Goal: Task Accomplishment & Management: Use online tool/utility

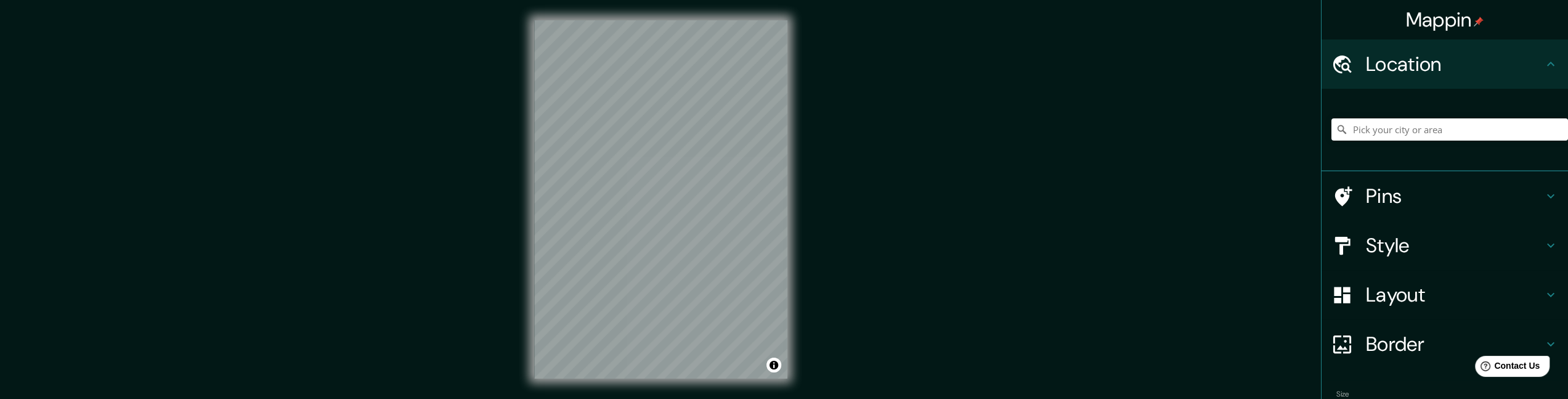
click at [817, 328] on div "Mappin Location Pins Style Layout Border Choose a border. Hint : you can make l…" at bounding box center [784, 209] width 1568 height 418
click at [1042, 248] on h4 "Style" at bounding box center [1454, 244] width 178 height 25
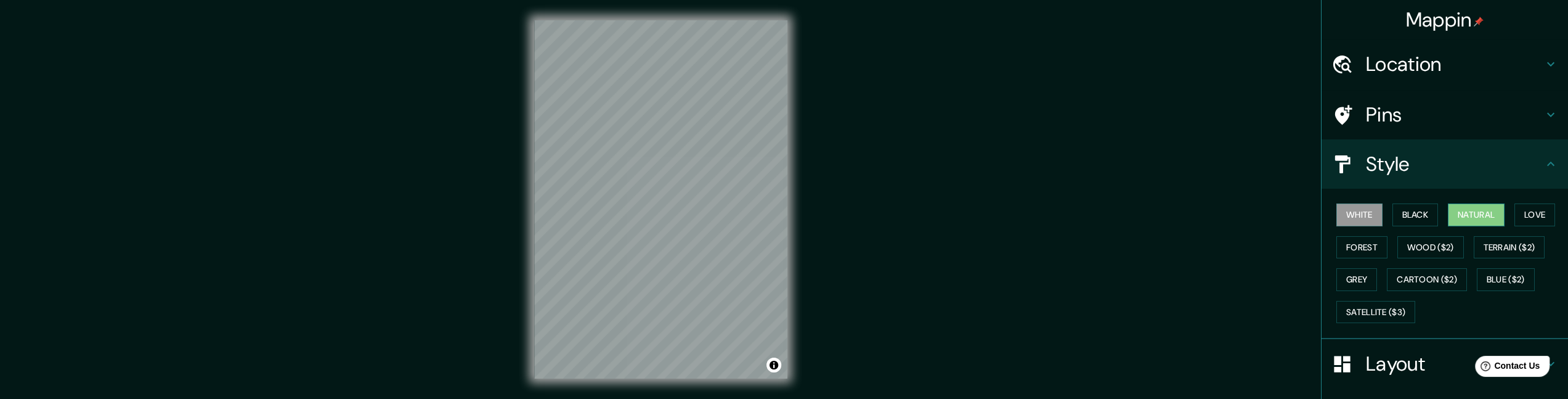
click at [1042, 215] on button "Natural" at bounding box center [1477, 215] width 56 height 23
click at [1042, 215] on button "Love" at bounding box center [1535, 215] width 41 height 23
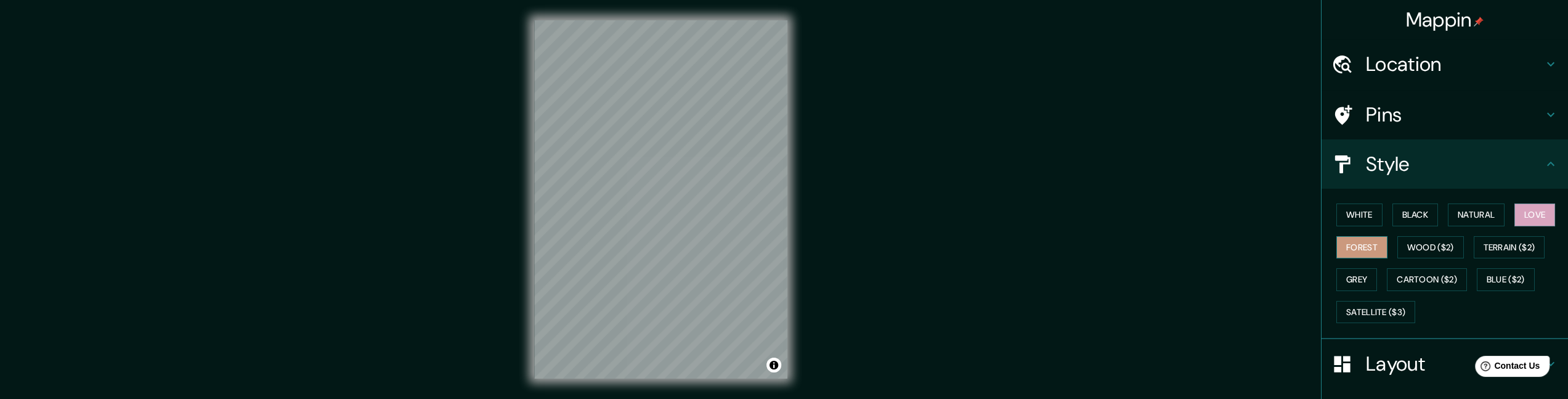
click at [1042, 247] on button "Forest" at bounding box center [1362, 247] width 51 height 23
click at [1042, 246] on button "Wood ($2)" at bounding box center [1431, 247] width 67 height 23
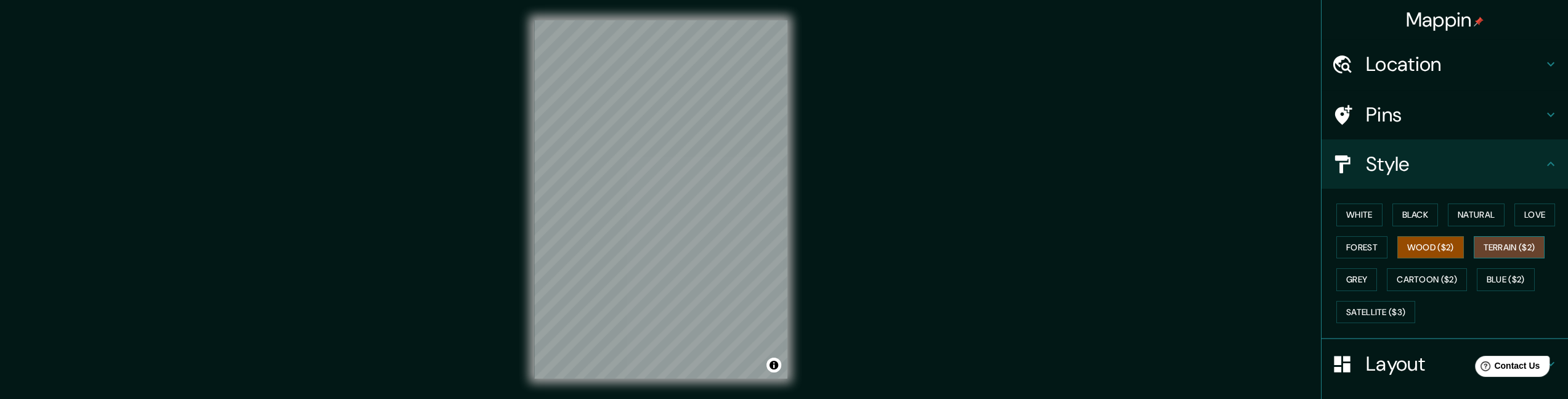
click at [1042, 243] on button "Terrain ($2)" at bounding box center [1510, 247] width 71 height 23
click at [1042, 278] on button "Grey" at bounding box center [1357, 279] width 41 height 23
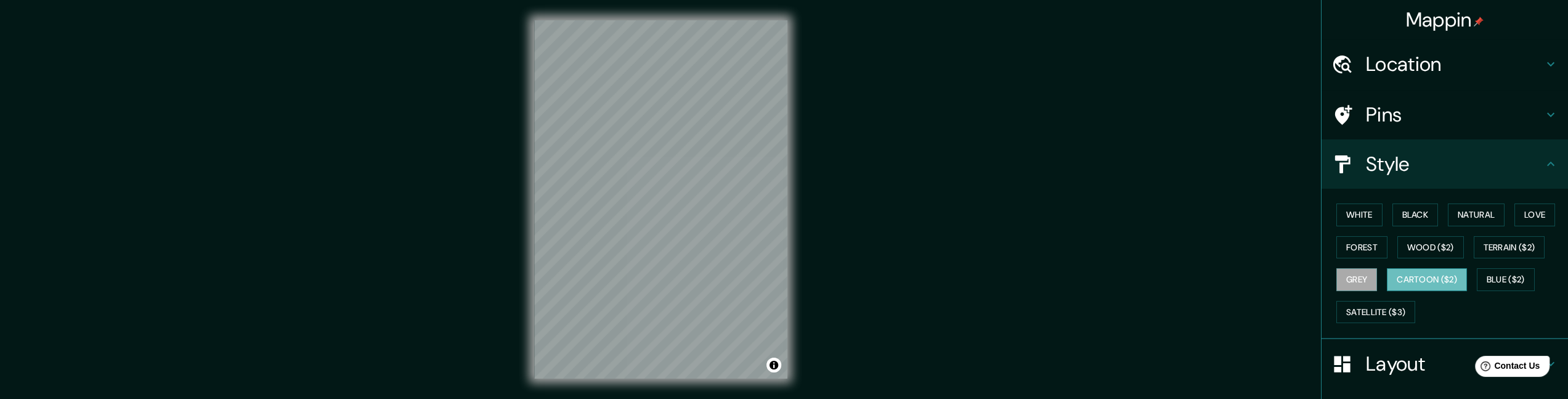
click at [1042, 278] on button "Cartoon ($2)" at bounding box center [1428, 279] width 80 height 23
click at [1042, 278] on button "Blue ($2)" at bounding box center [1506, 279] width 58 height 23
click at [1042, 275] on button "Cartoon ($2)" at bounding box center [1428, 279] width 80 height 23
click at [1042, 305] on button "Satellite ($3)" at bounding box center [1376, 312] width 79 height 23
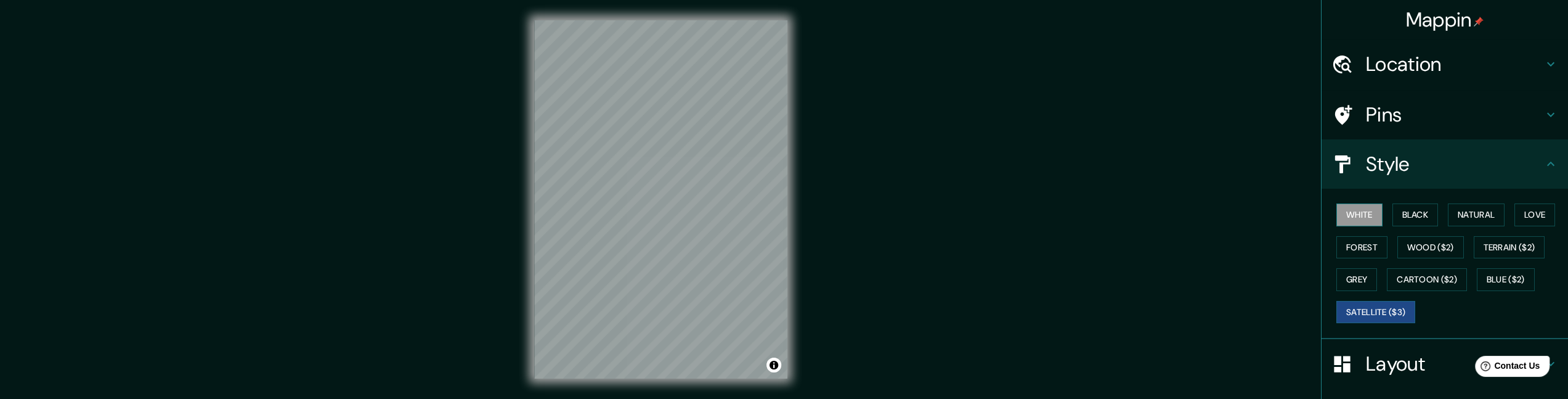
click at [1042, 216] on button "White" at bounding box center [1360, 215] width 46 height 23
click at [1042, 213] on button "Black" at bounding box center [1416, 215] width 46 height 23
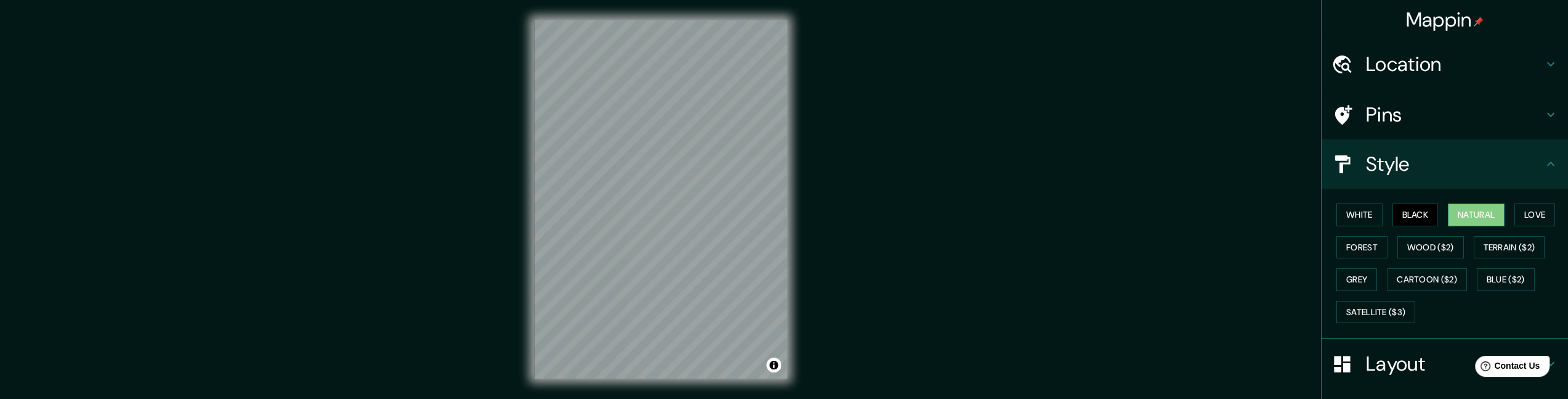
click at [1042, 215] on button "Natural" at bounding box center [1477, 215] width 56 height 23
click at [1042, 124] on h4 "Pins" at bounding box center [1454, 114] width 178 height 25
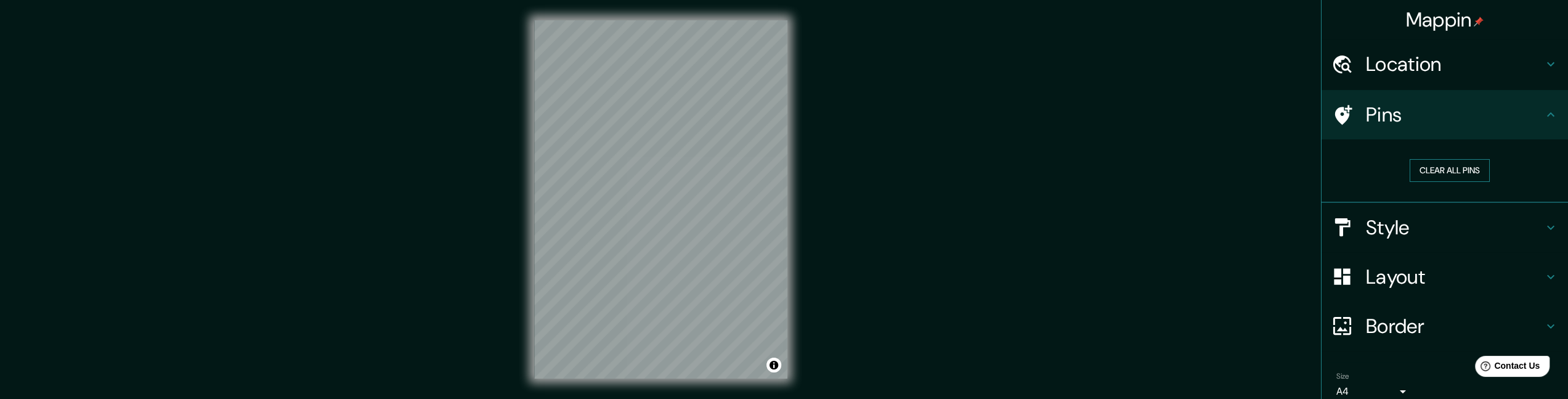
click at [1042, 168] on button "Clear all pins" at bounding box center [1450, 170] width 80 height 23
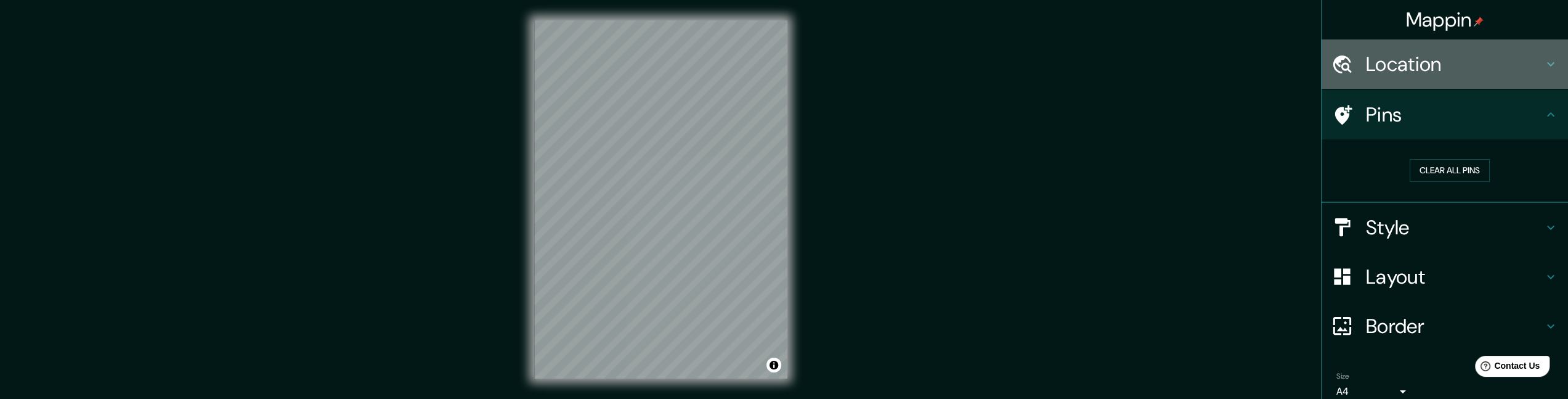
click at [1042, 74] on h4 "Location" at bounding box center [1454, 64] width 178 height 25
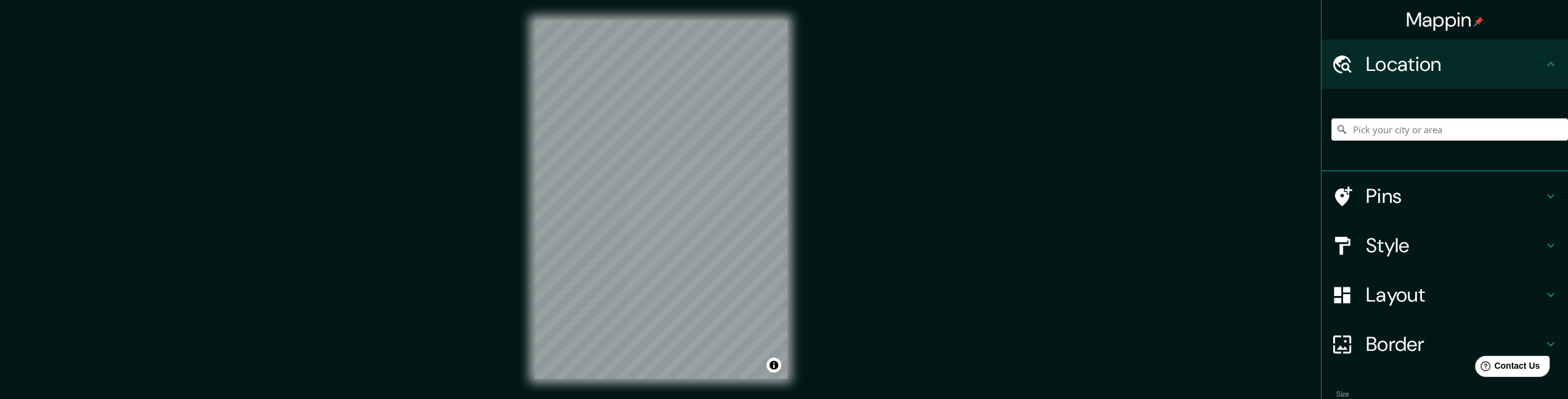
click at [1042, 205] on h4 "Pins" at bounding box center [1454, 195] width 178 height 25
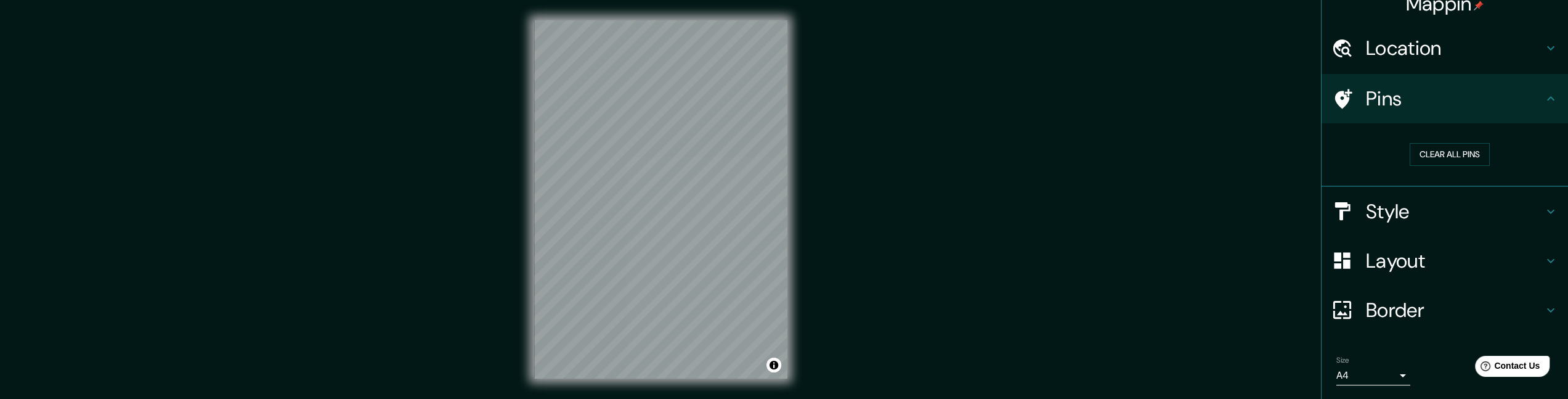
scroll to position [53, 0]
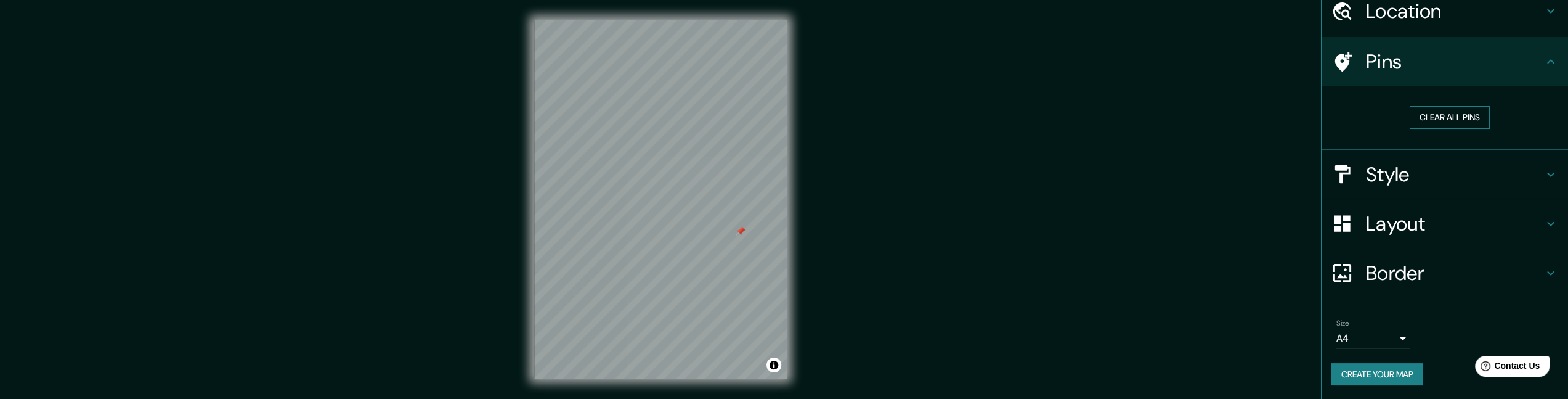
click at [1042, 119] on button "Clear all pins" at bounding box center [1450, 117] width 80 height 23
click at [1042, 211] on h4 "Layout" at bounding box center [1454, 223] width 178 height 25
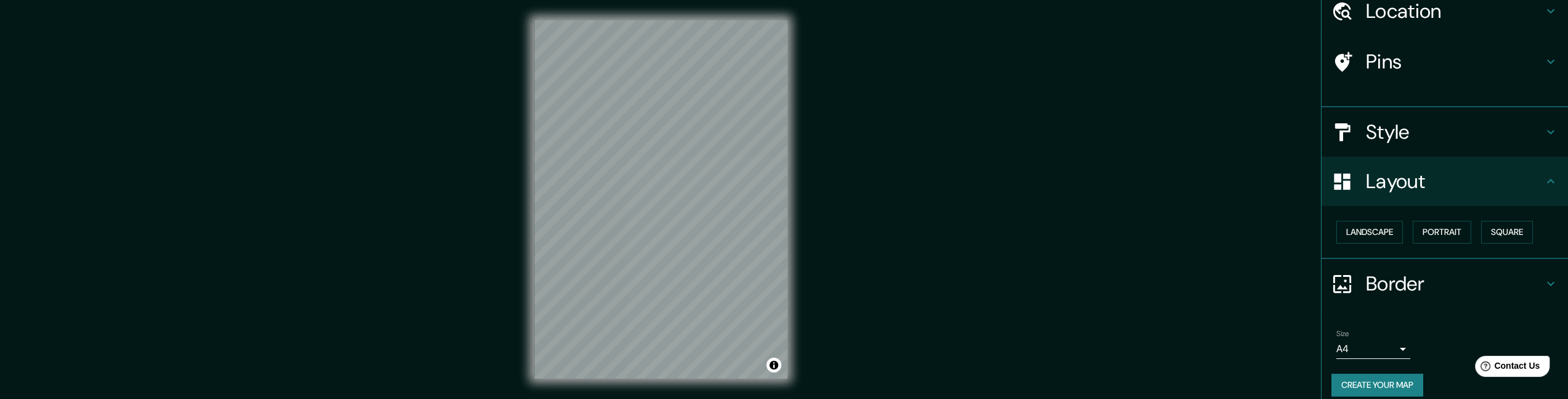
scroll to position [43, 0]
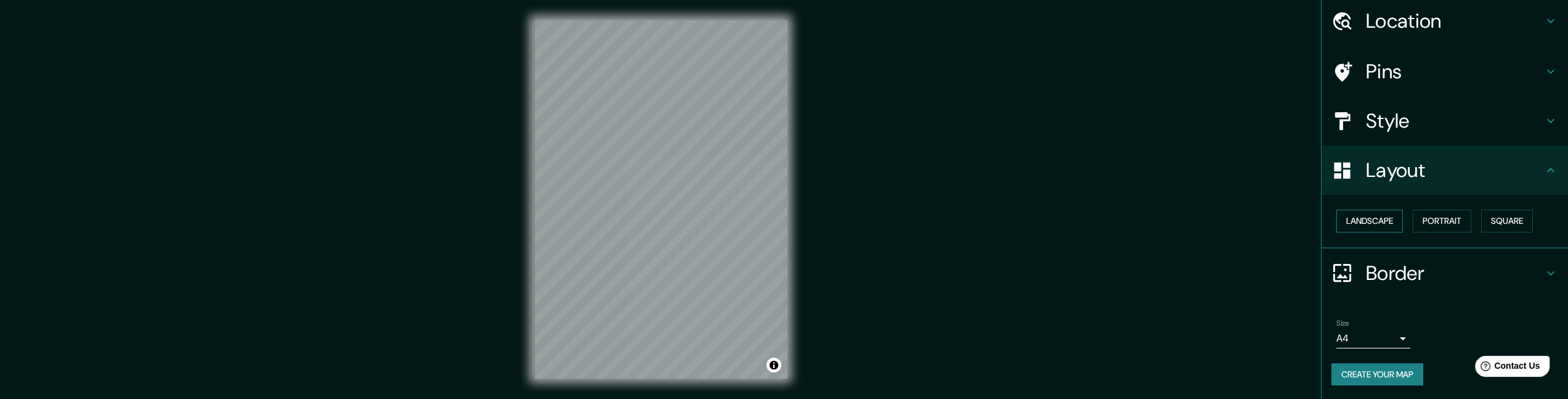
click at [1042, 218] on button "Landscape" at bounding box center [1370, 221] width 67 height 23
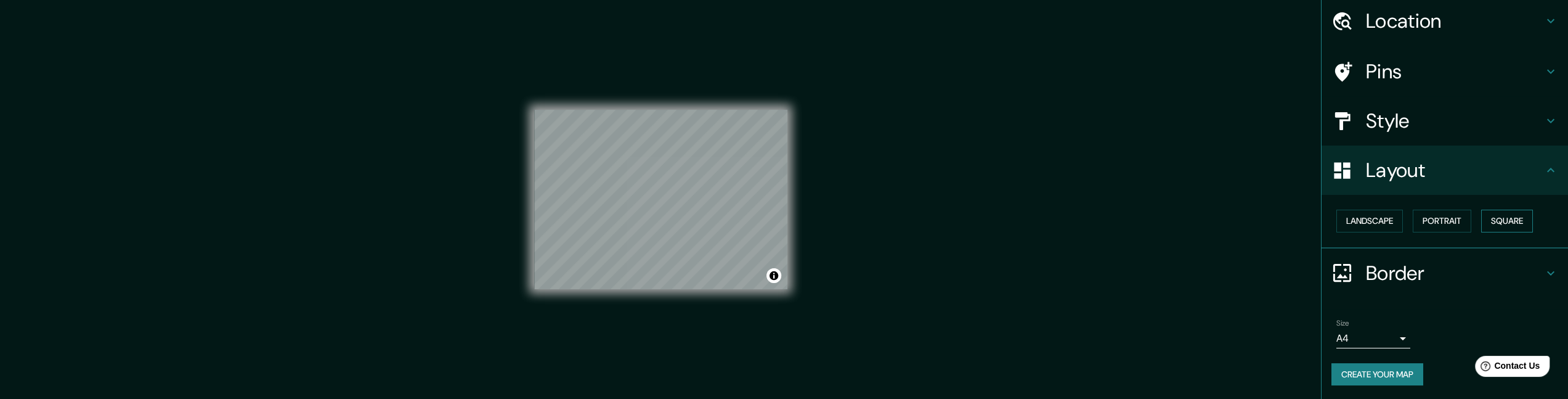
click at [1042, 216] on button "Square" at bounding box center [1508, 221] width 52 height 23
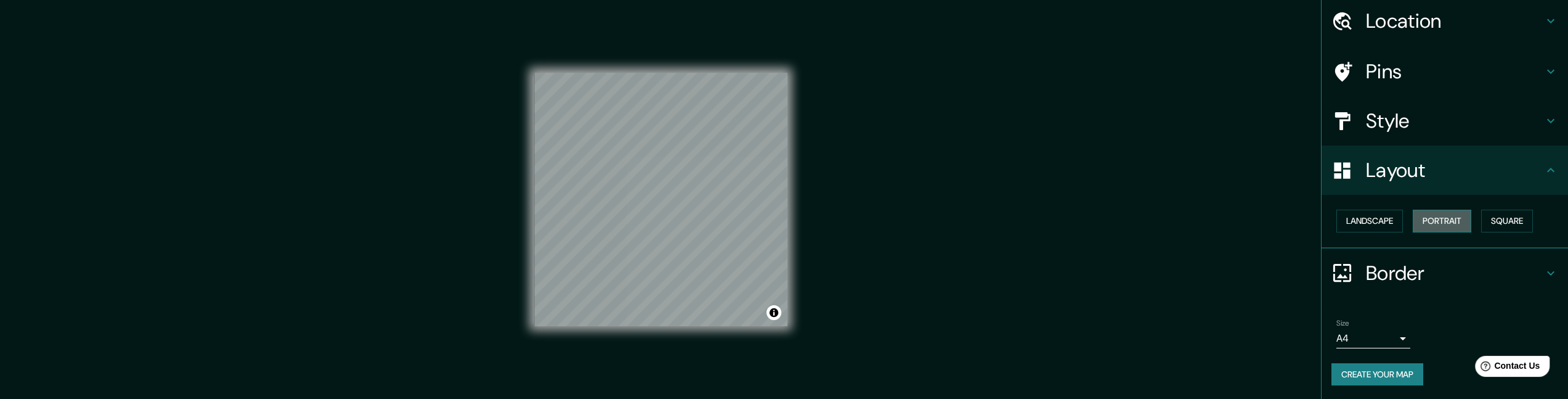
click at [1042, 218] on button "Portrait" at bounding box center [1442, 221] width 59 height 23
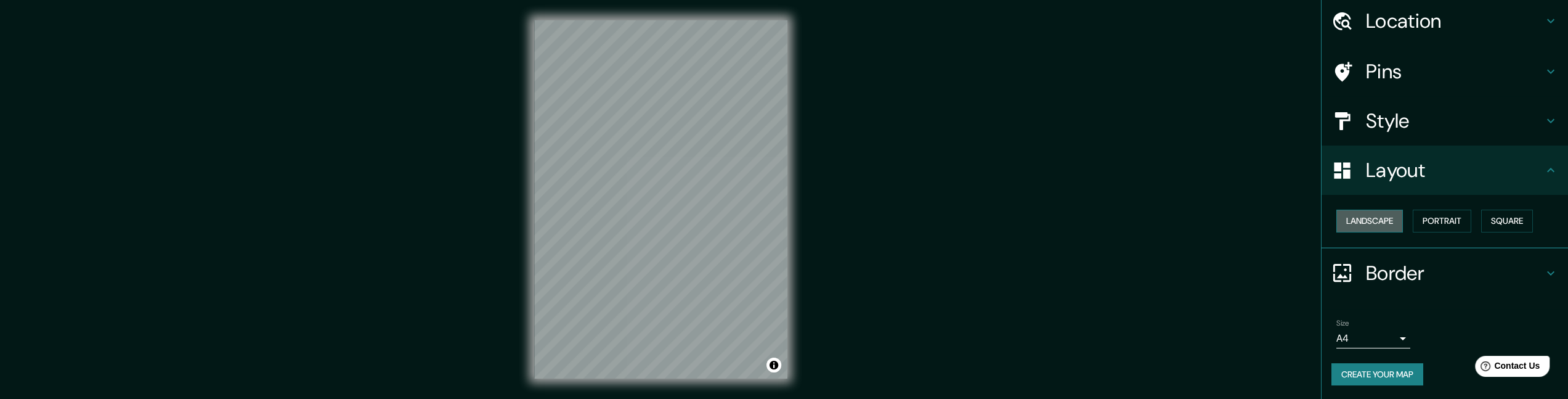
click at [1042, 218] on button "Landscape" at bounding box center [1370, 221] width 67 height 23
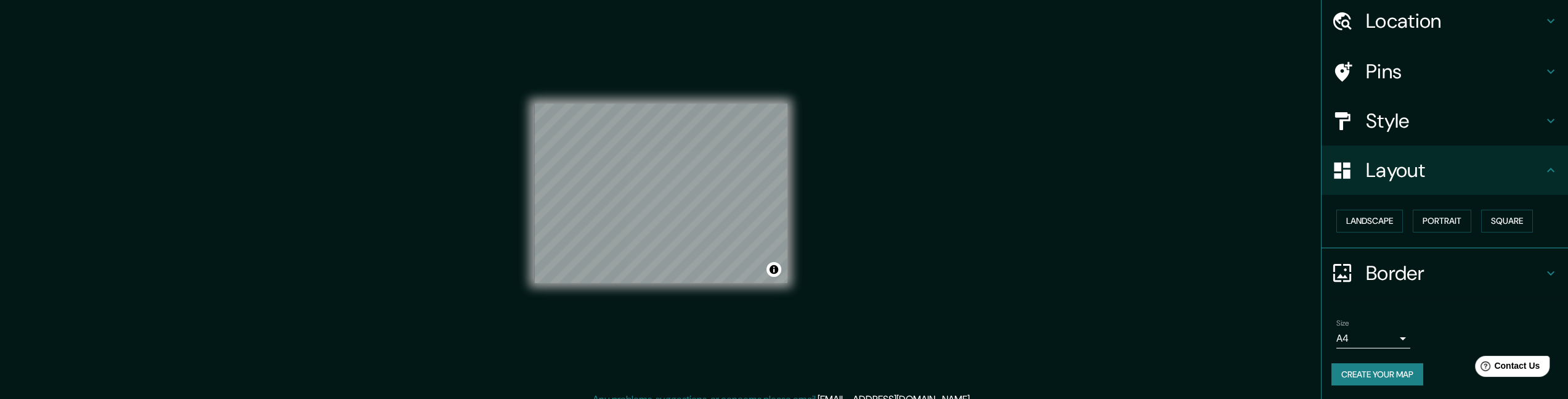
scroll to position [19, 0]
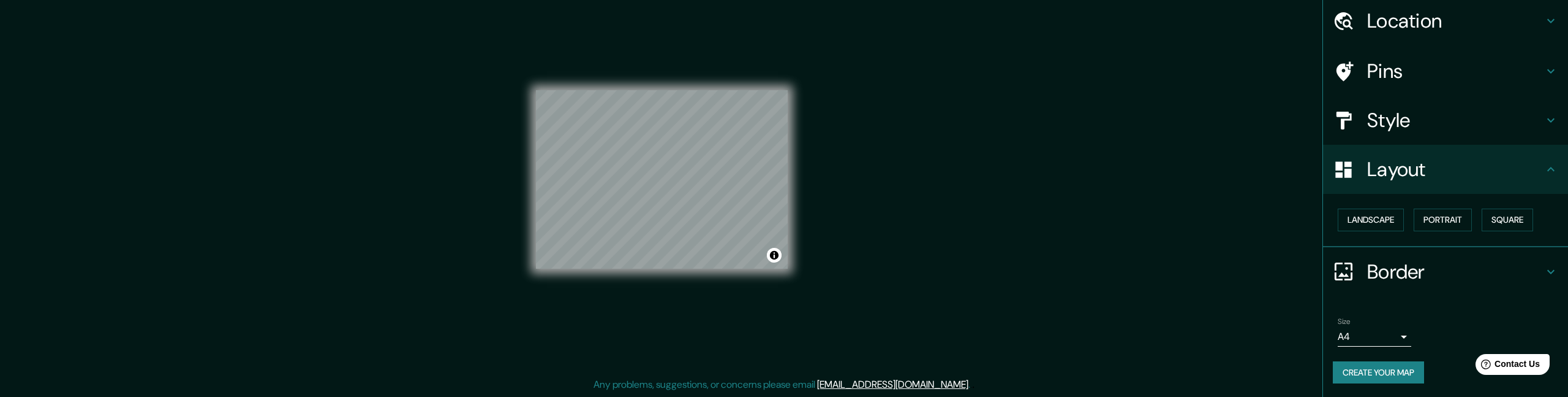
click at [1035, 336] on body "Mappin Location Pins Style Layout Landscape Portrait Square Border Choose a bor…" at bounding box center [784, 179] width 1568 height 397
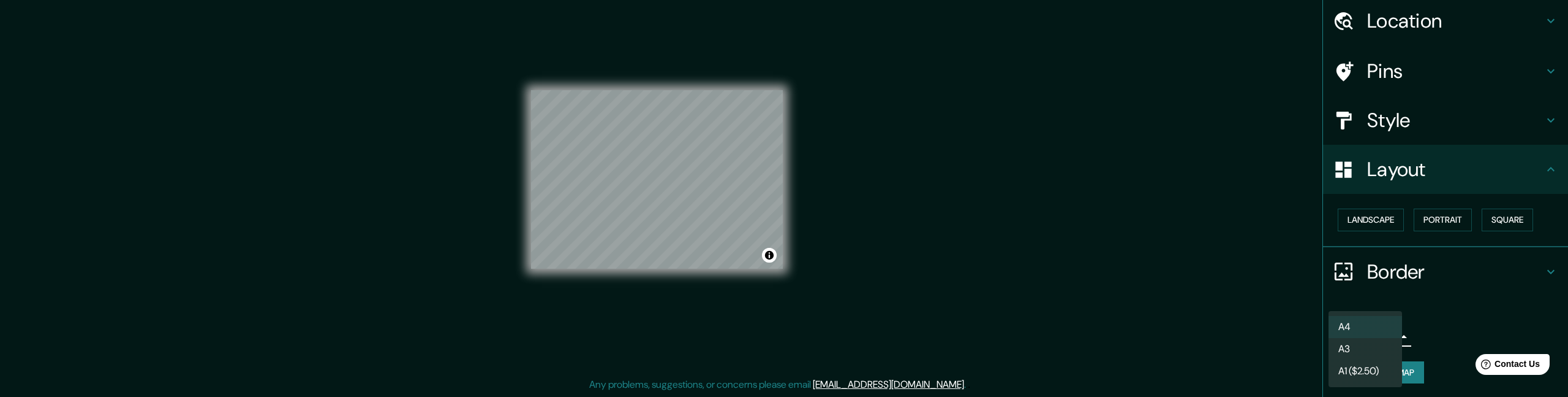
click at [1035, 325] on div at bounding box center [784, 198] width 1568 height 397
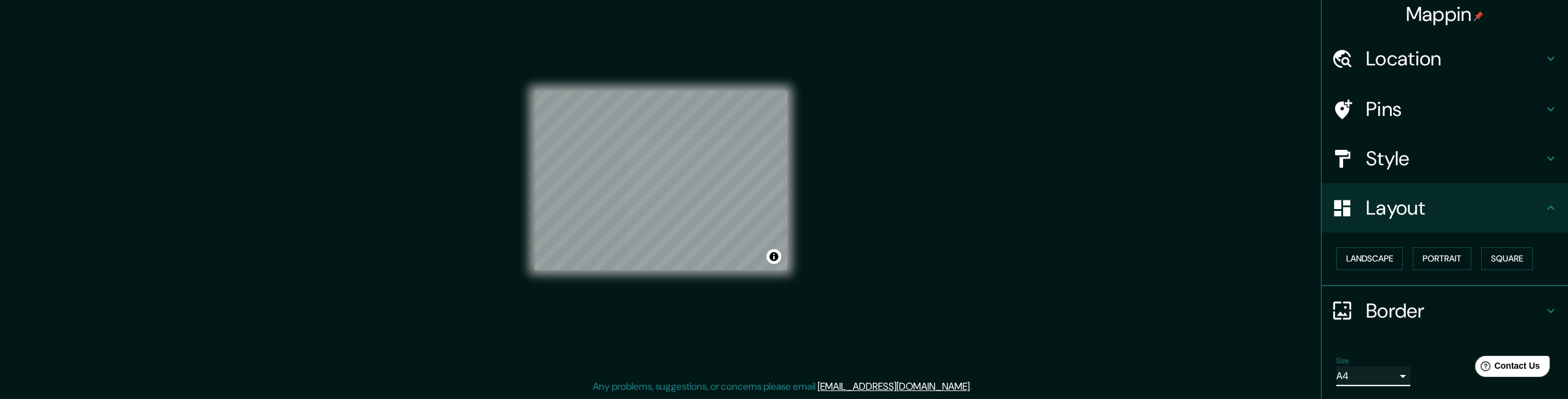
scroll to position [0, 0]
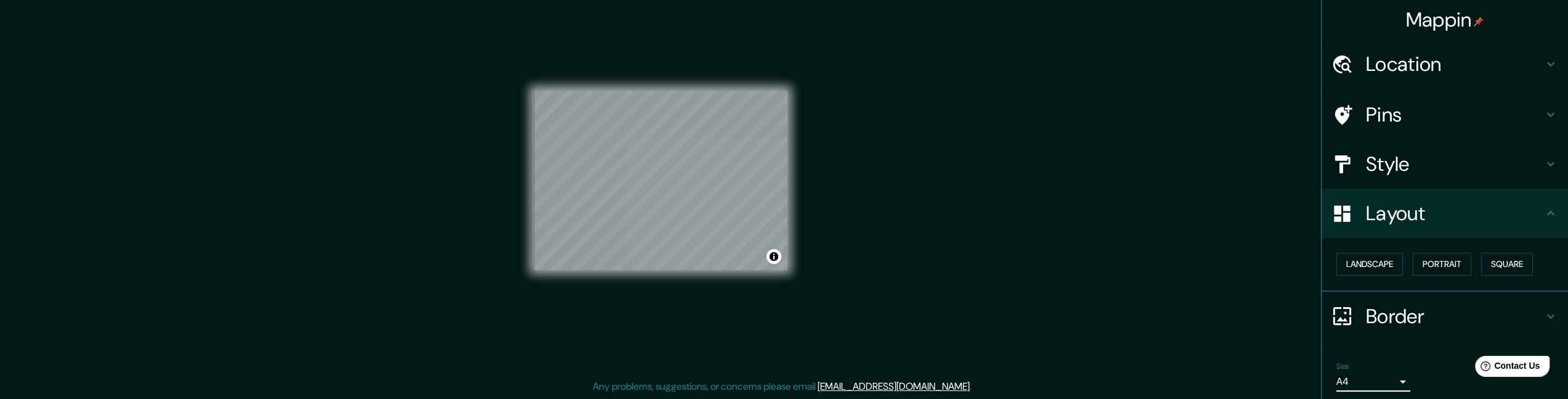
click at [1042, 56] on h4 "Location" at bounding box center [1454, 64] width 178 height 25
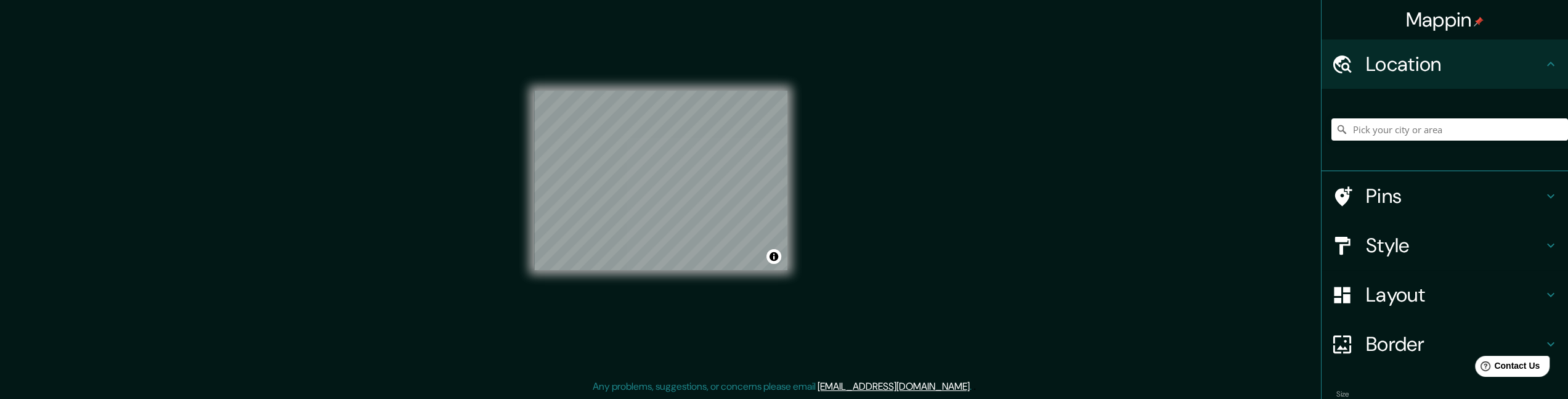
click at [1042, 160] on div "Mappin Location Pins Style Layout Border Choose a border. Hint : you can make l…" at bounding box center [784, 189] width 1568 height 418
click at [1042, 244] on h4 "Style" at bounding box center [1454, 244] width 178 height 25
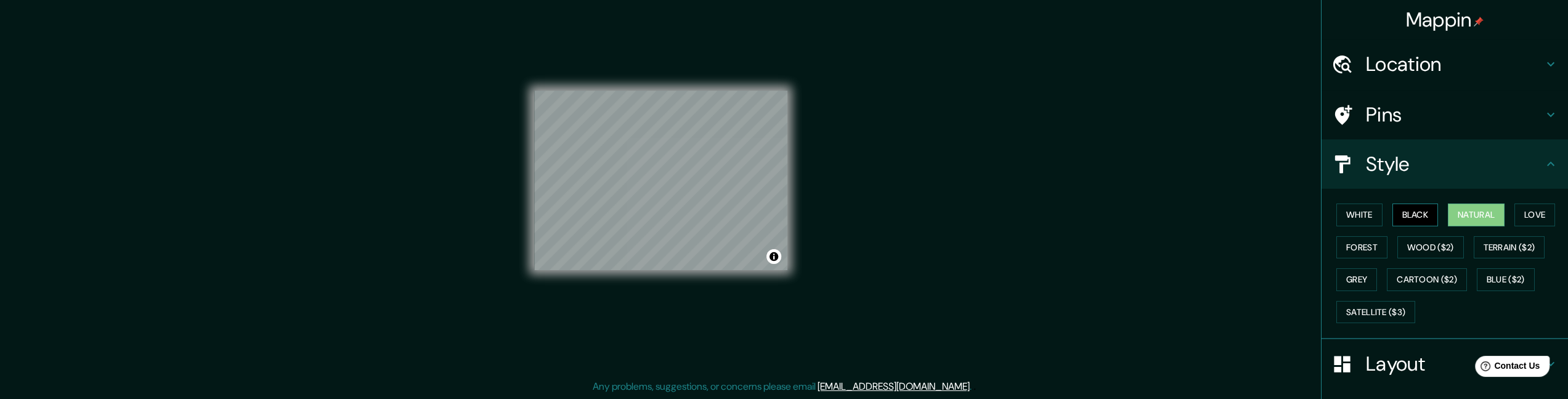
click at [1042, 214] on button "Black" at bounding box center [1416, 215] width 46 height 23
click at [1042, 216] on button "White" at bounding box center [1360, 215] width 46 height 23
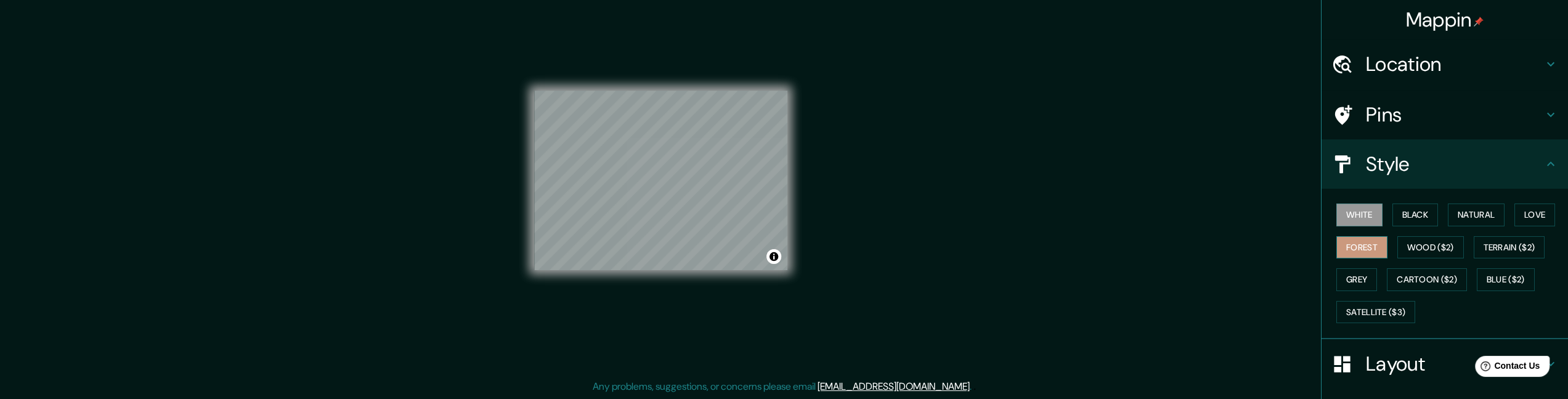
click at [1042, 239] on button "Forest" at bounding box center [1362, 247] width 51 height 23
click at [1042, 247] on button "Wood ($2)" at bounding box center [1431, 247] width 67 height 23
click at [1042, 246] on button "Forest" at bounding box center [1362, 247] width 51 height 23
click at [1042, 245] on button "Terrain ($2)" at bounding box center [1510, 247] width 71 height 23
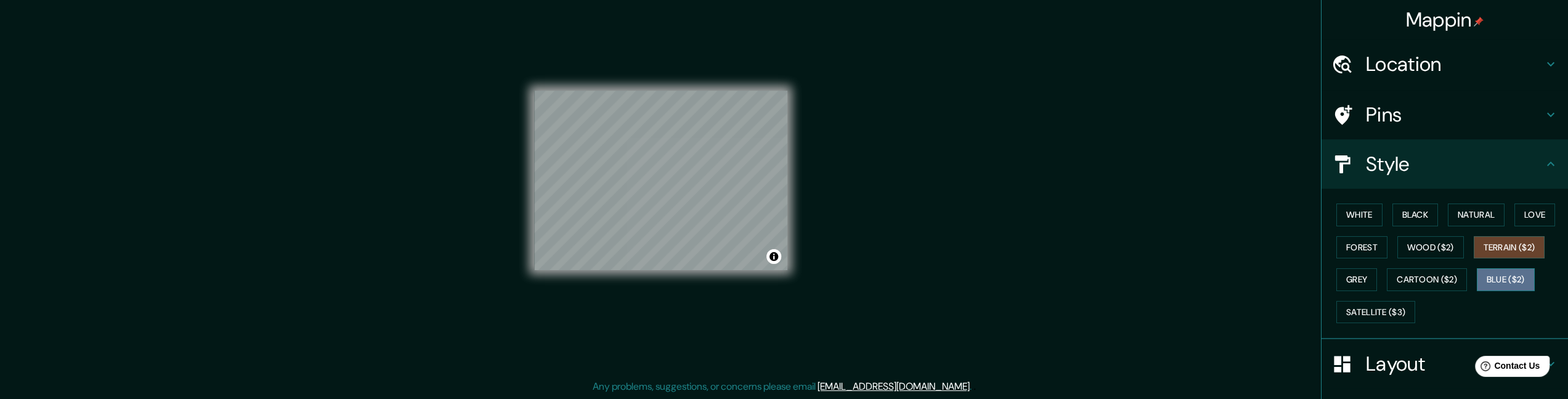
click at [1042, 270] on button "Blue ($2)" at bounding box center [1506, 279] width 58 height 23
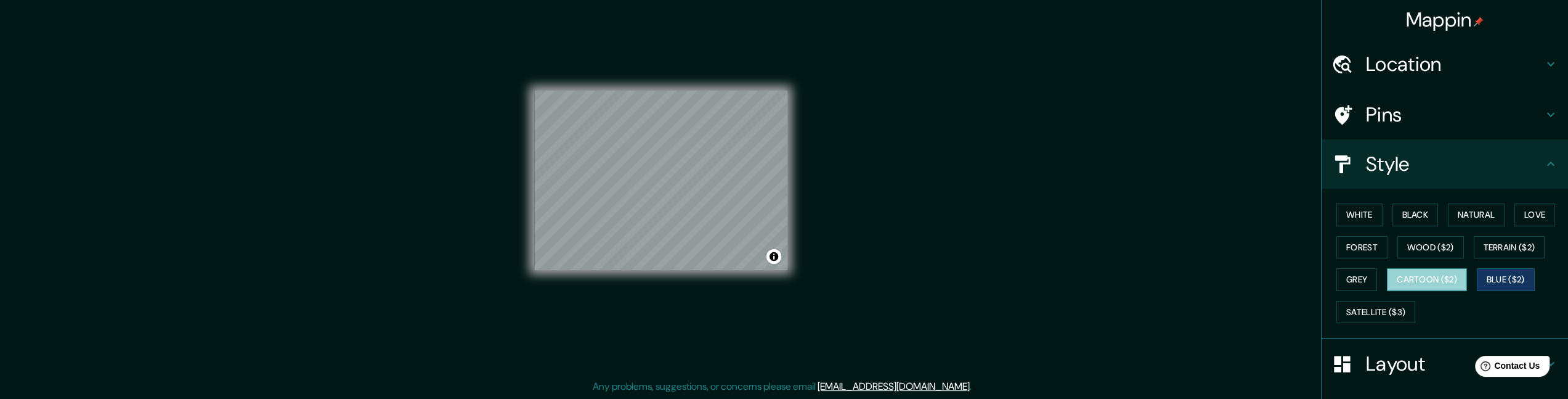
click at [1042, 277] on button "Cartoon ($2)" at bounding box center [1428, 279] width 80 height 23
click at [1042, 279] on button "Cartoon ($2)" at bounding box center [1428, 279] width 80 height 23
click at [1042, 279] on button "Grey" at bounding box center [1357, 279] width 41 height 23
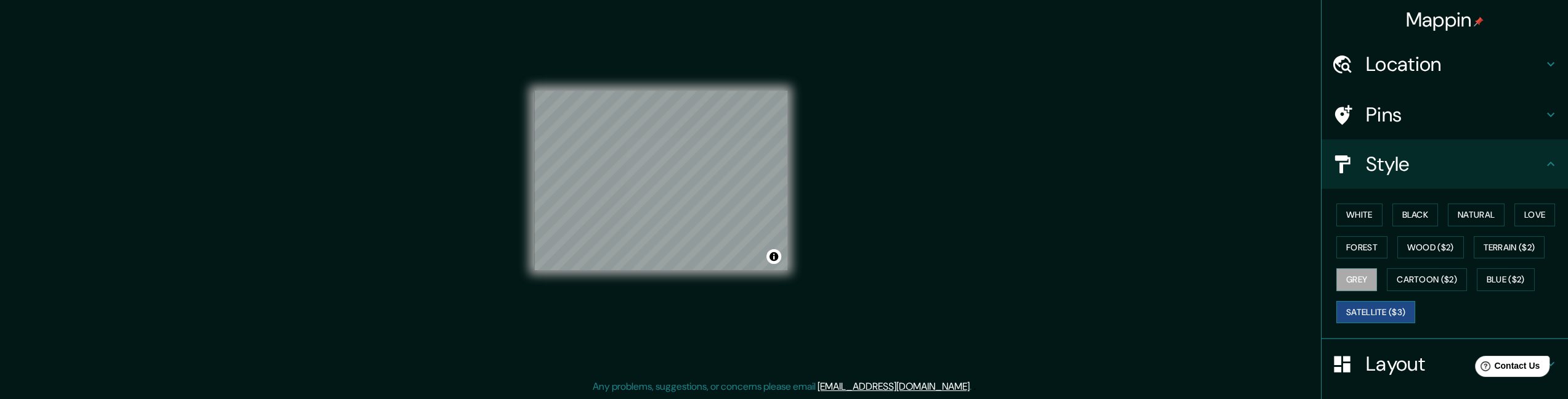
click at [1042, 305] on button "Satellite ($3)" at bounding box center [1376, 312] width 79 height 23
click at [1042, 214] on button "Black" at bounding box center [1416, 215] width 46 height 23
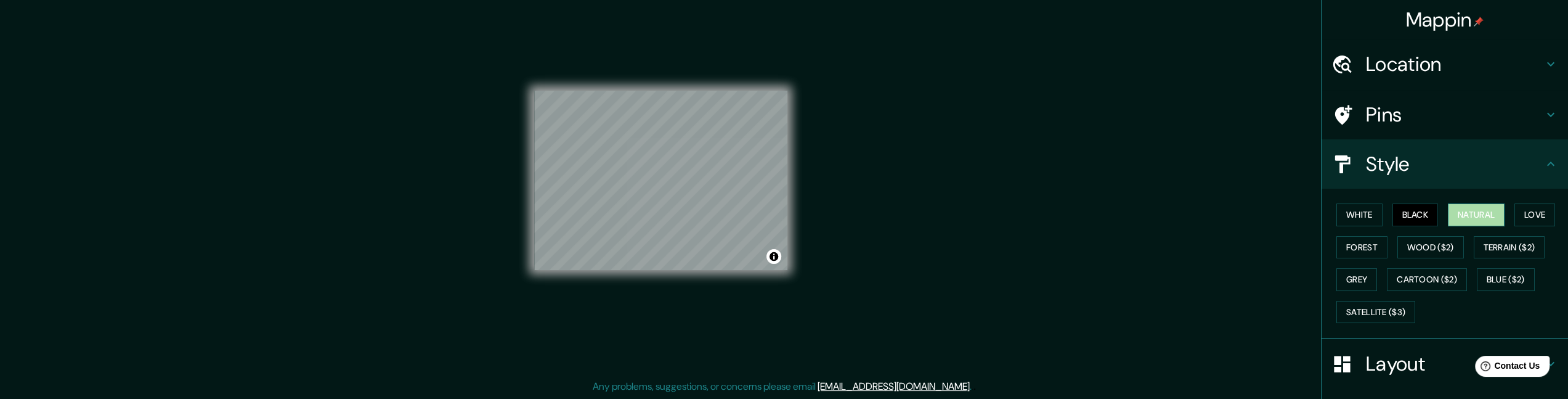
click at [1042, 217] on button "Natural" at bounding box center [1477, 215] width 56 height 23
click at [1042, 239] on button "Wood ($2)" at bounding box center [1431, 247] width 67 height 23
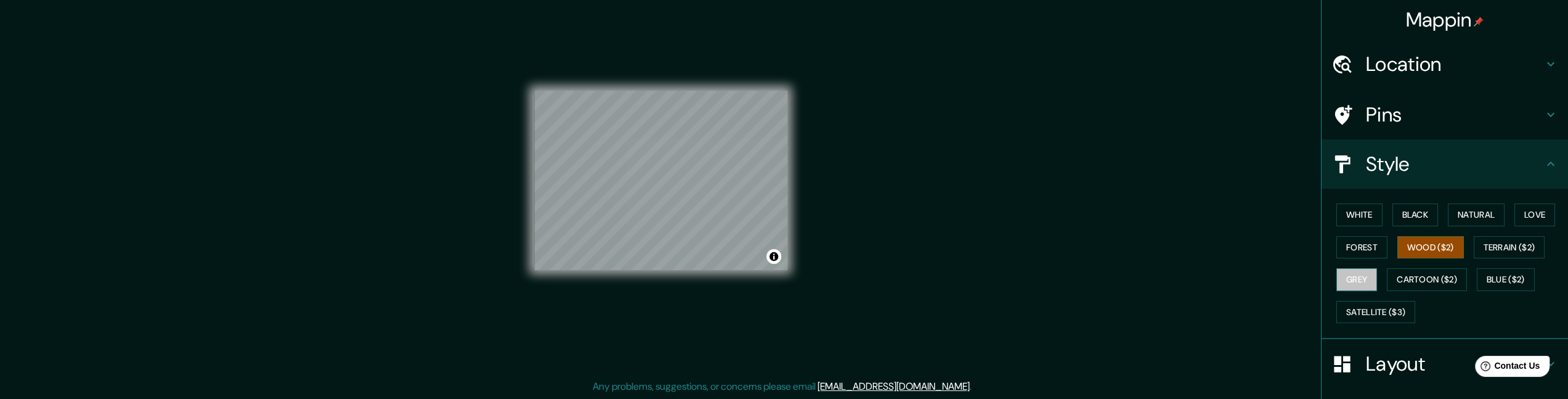
click at [1042, 276] on button "Grey" at bounding box center [1357, 279] width 41 height 23
click at [1042, 242] on button "Wood ($2)" at bounding box center [1431, 247] width 67 height 23
drag, startPoint x: 1502, startPoint y: 246, endPoint x: 1509, endPoint y: 261, distance: 16.6
click at [1042, 246] on button "Terrain ($2)" at bounding box center [1510, 247] width 71 height 23
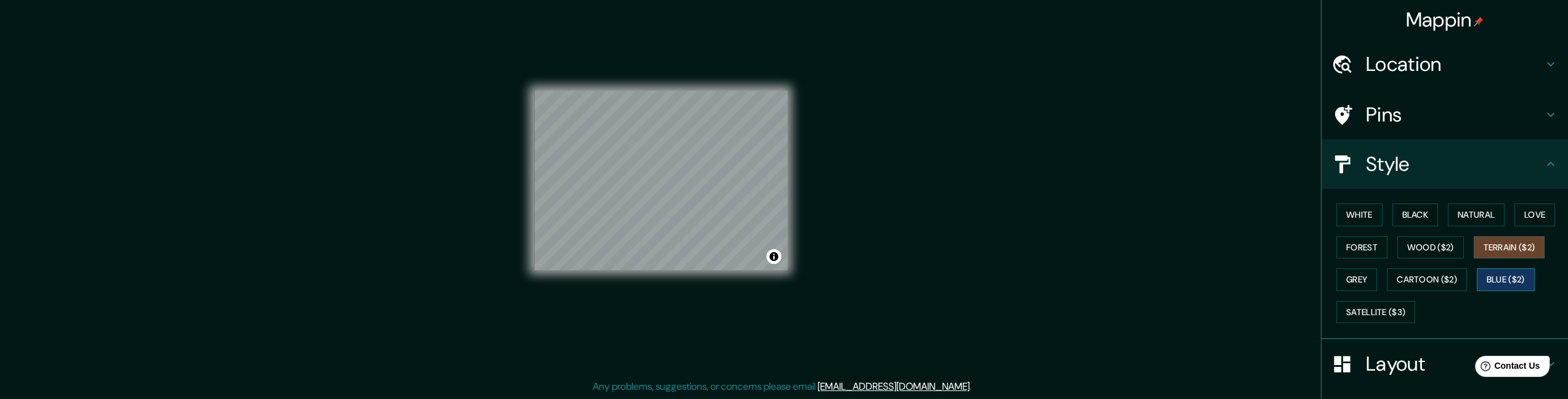
click at [1042, 279] on button "Blue ($2)" at bounding box center [1506, 279] width 58 height 23
click at [1042, 282] on button "Cartoon ($2)" at bounding box center [1428, 279] width 80 height 23
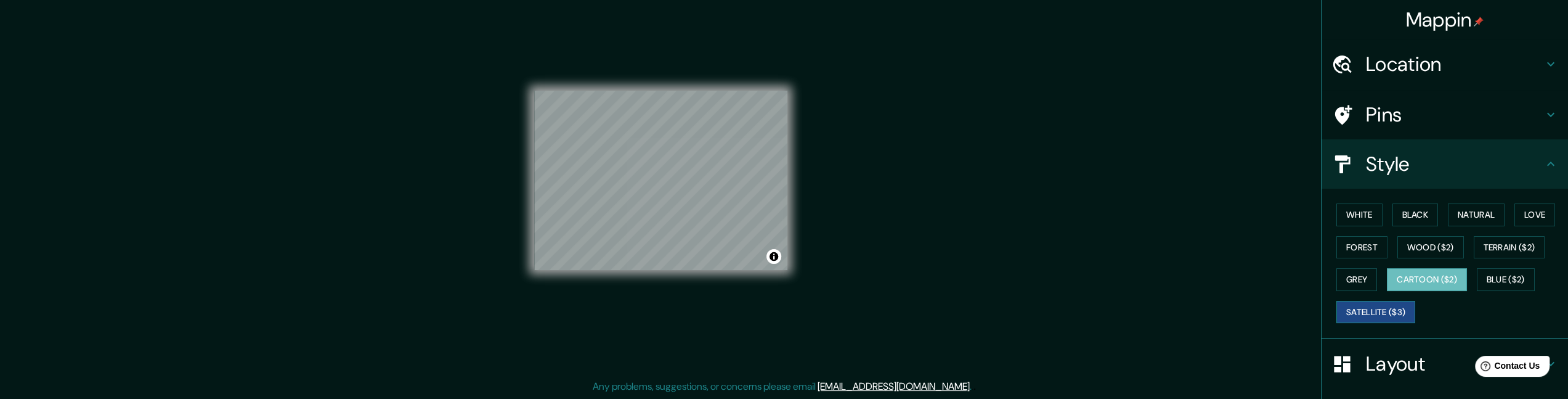
click at [1042, 316] on button "Satellite ($3)" at bounding box center [1376, 312] width 79 height 23
